Goal: Transaction & Acquisition: Book appointment/travel/reservation

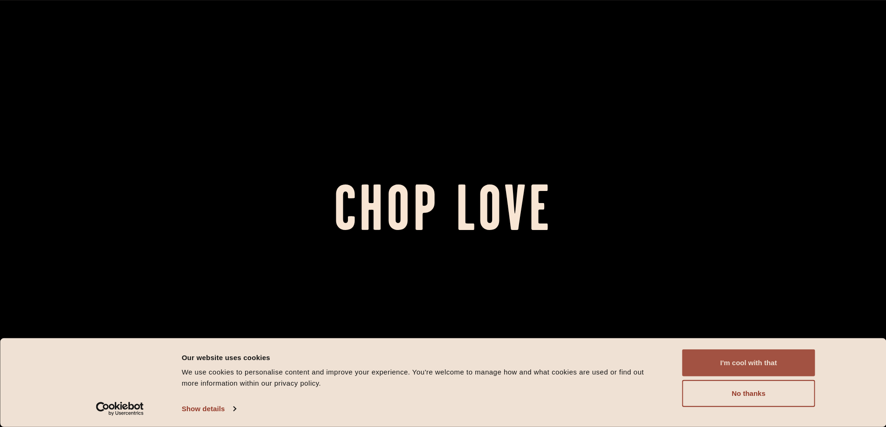
click at [750, 371] on button "I'm cool with that" at bounding box center [748, 363] width 133 height 27
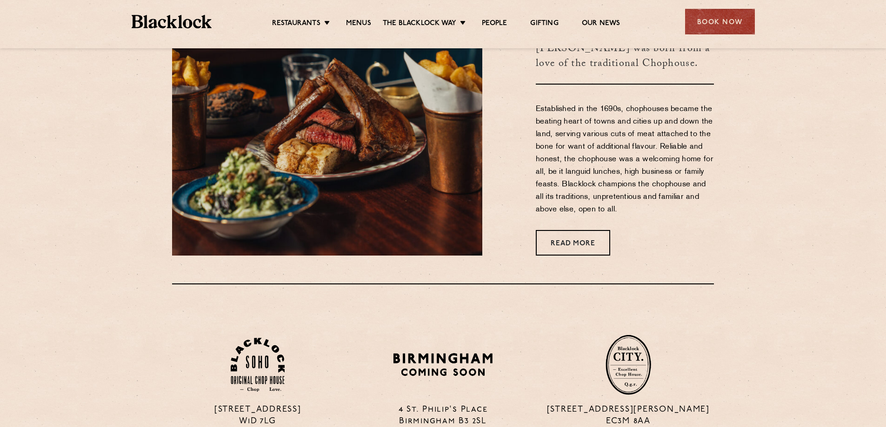
scroll to position [93, 0]
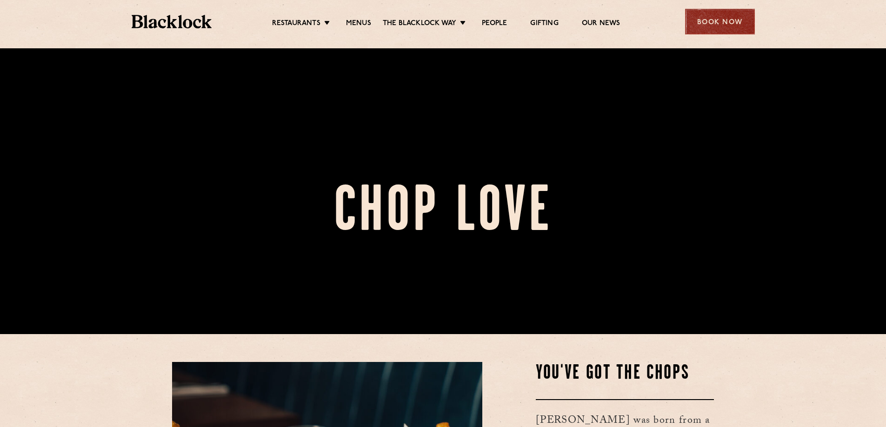
click at [727, 24] on div "Book Now" at bounding box center [720, 22] width 70 height 26
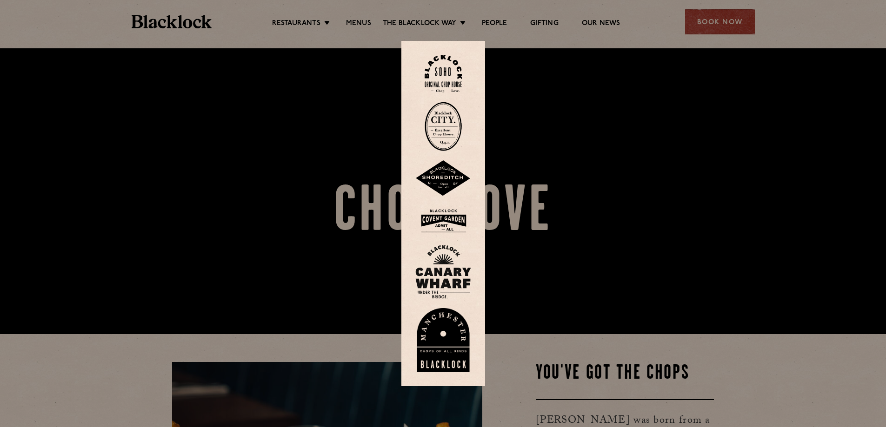
click at [458, 127] on img at bounding box center [443, 126] width 37 height 49
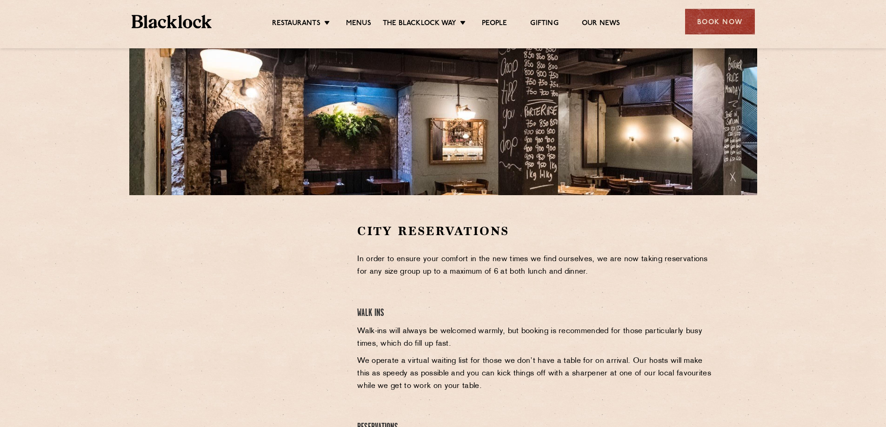
scroll to position [232, 0]
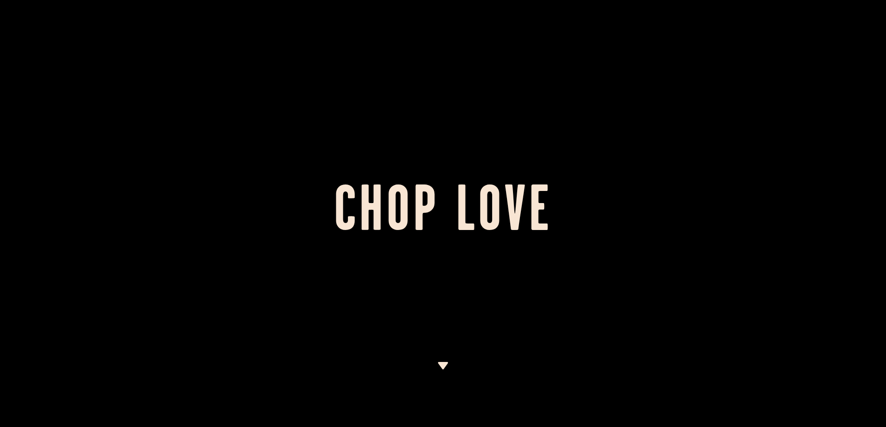
click at [446, 362] on img at bounding box center [443, 365] width 12 height 7
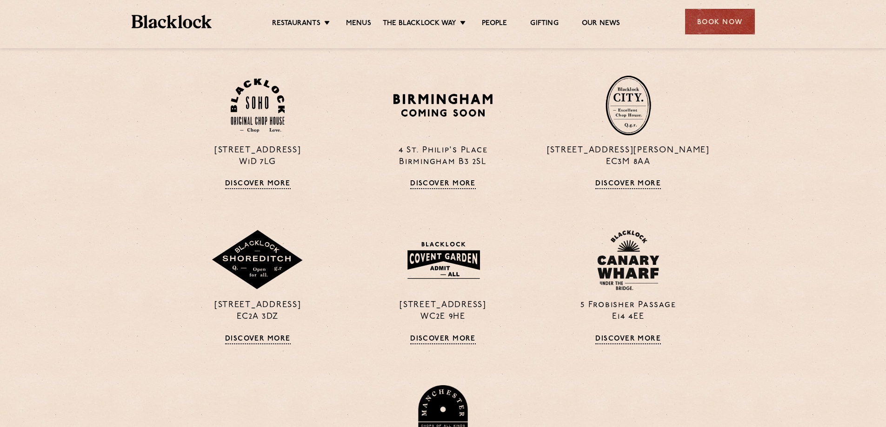
scroll to position [492, 0]
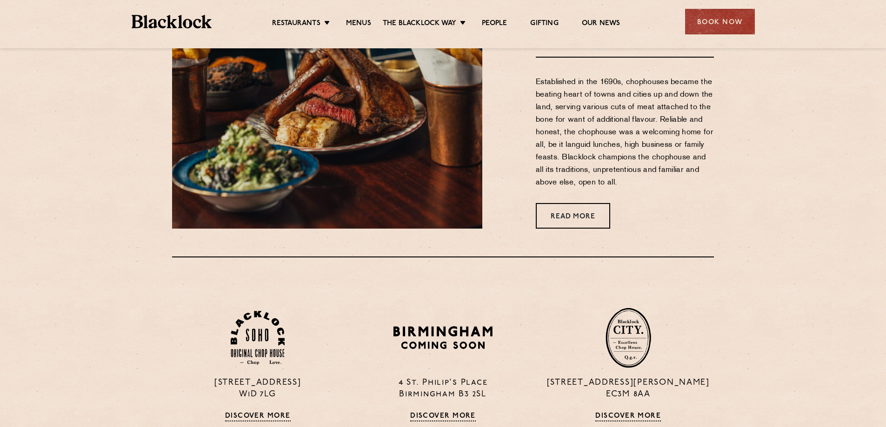
click at [353, 15] on ul "Restaurants Soho City Shoreditch Covent Garden Canary Wharf Manchester Birmingh…" at bounding box center [446, 21] width 468 height 15
click at [357, 20] on link "Menus" at bounding box center [358, 24] width 25 height 10
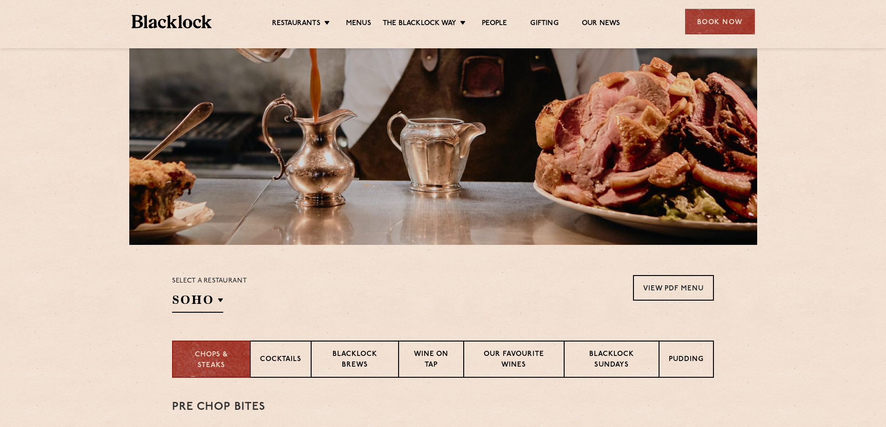
scroll to position [229, 0]
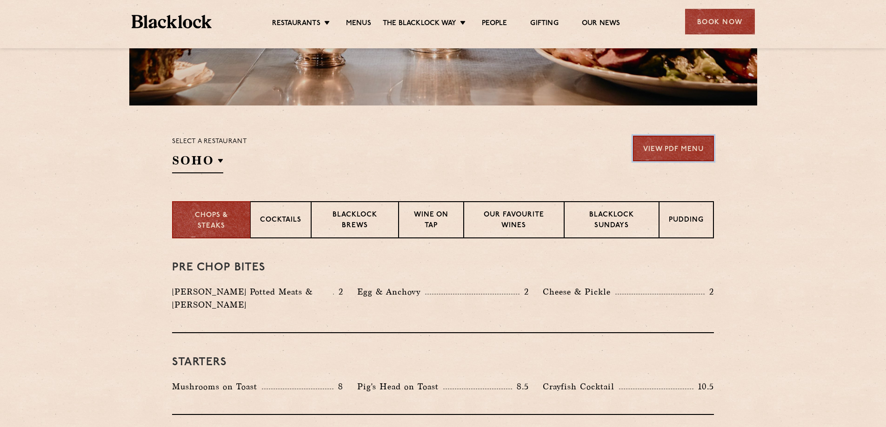
click at [684, 151] on link "View PDF Menu" at bounding box center [673, 149] width 81 height 26
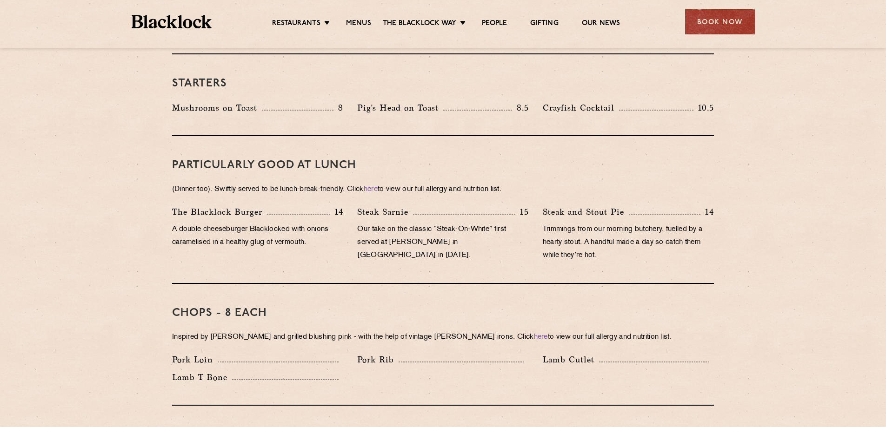
scroll to position [648, 0]
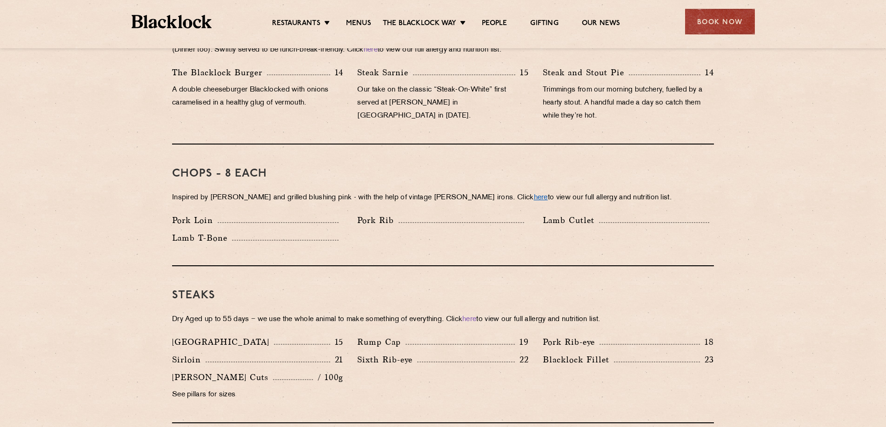
click at [534, 194] on link "here" at bounding box center [541, 197] width 14 height 7
drag, startPoint x: 137, startPoint y: 117, endPoint x: 141, endPoint y: 110, distance: 8.3
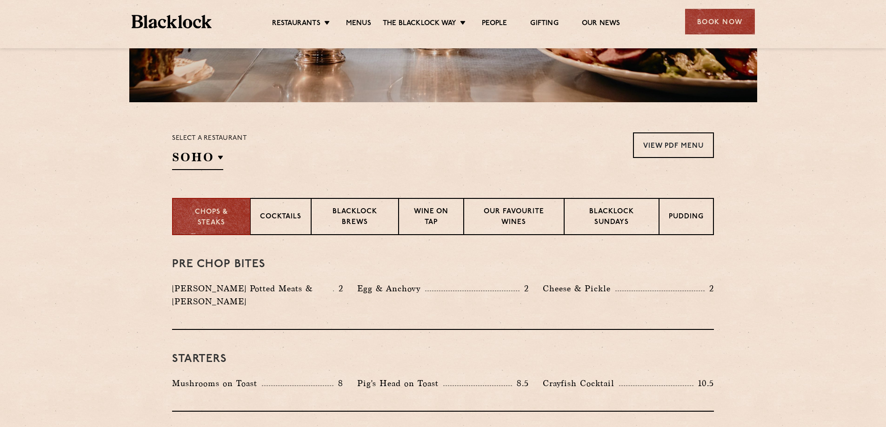
scroll to position [0, 0]
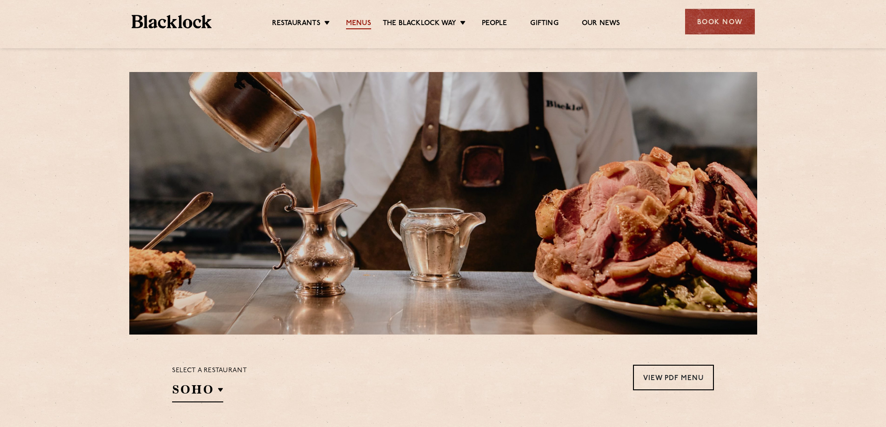
click at [358, 26] on link "Menus" at bounding box center [358, 24] width 25 height 10
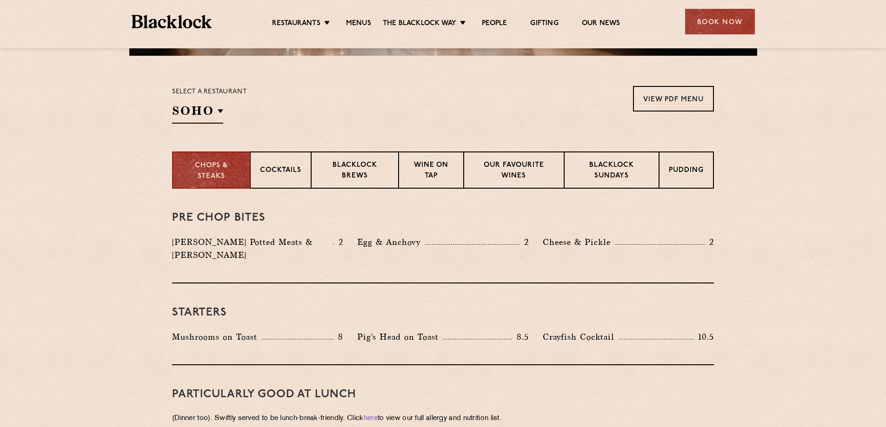
scroll to position [186, 0]
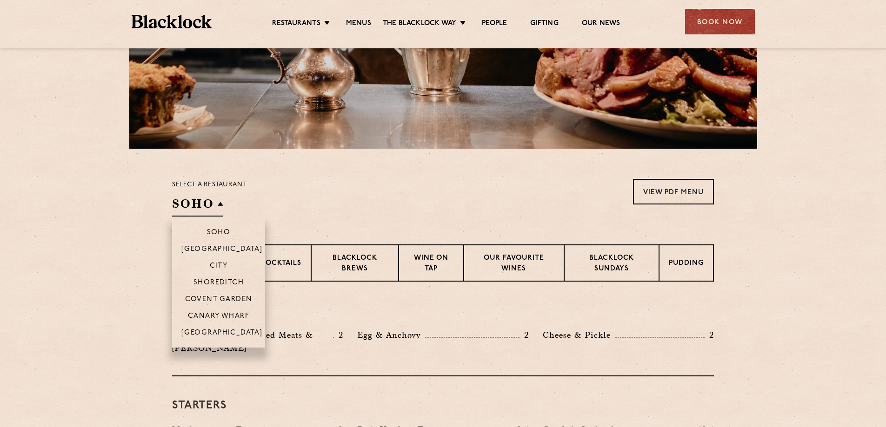
click at [207, 203] on h2 "SOHO" at bounding box center [197, 206] width 51 height 21
click at [220, 209] on h2 "SOHO" at bounding box center [197, 206] width 51 height 21
click at [226, 296] on p "Covent Garden" at bounding box center [218, 300] width 67 height 9
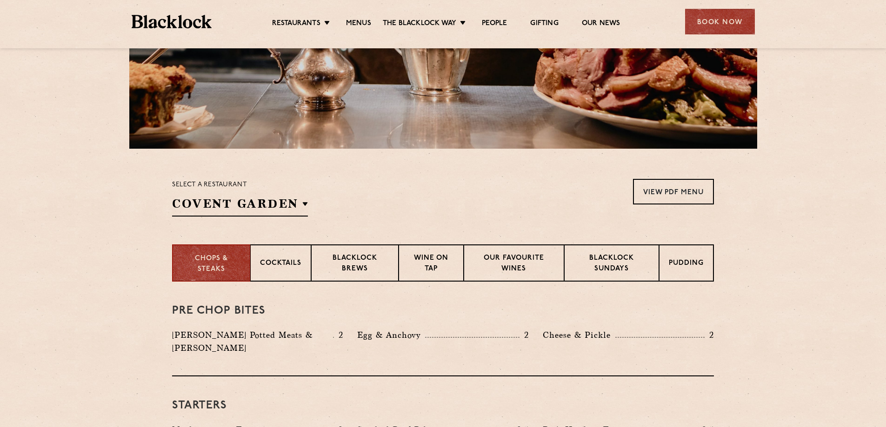
click at [111, 205] on section "Select a restaurant [GEOGRAPHIC_DATA] [GEOGRAPHIC_DATA] [GEOGRAPHIC_DATA] [GEOG…" at bounding box center [443, 197] width 886 height 96
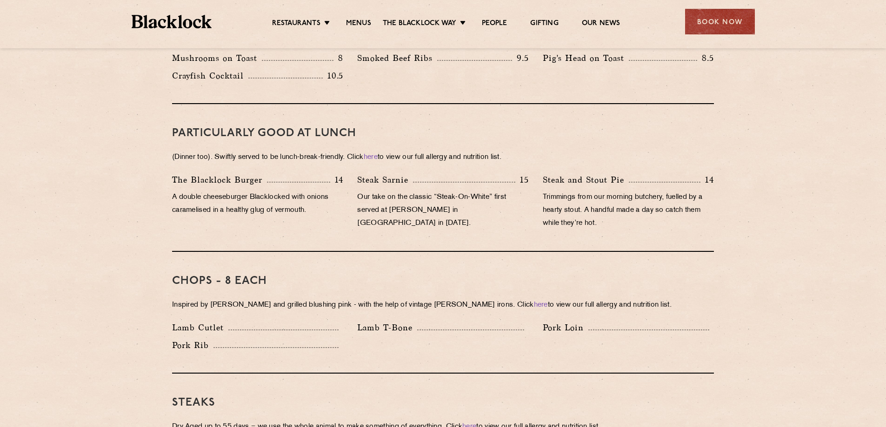
scroll to position [697, 0]
